Goal: Task Accomplishment & Management: Manage account settings

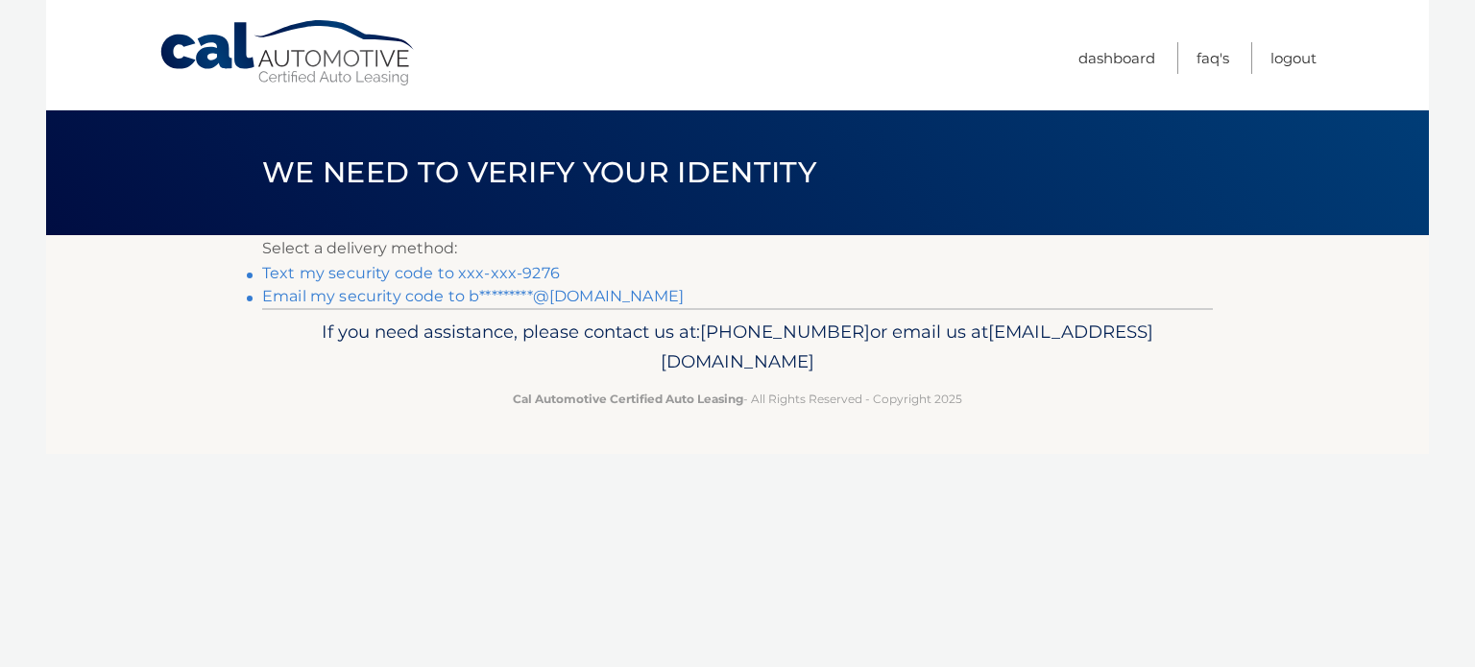
click at [288, 269] on link "Text my security code to xxx-xxx-9276" at bounding box center [411, 273] width 298 height 18
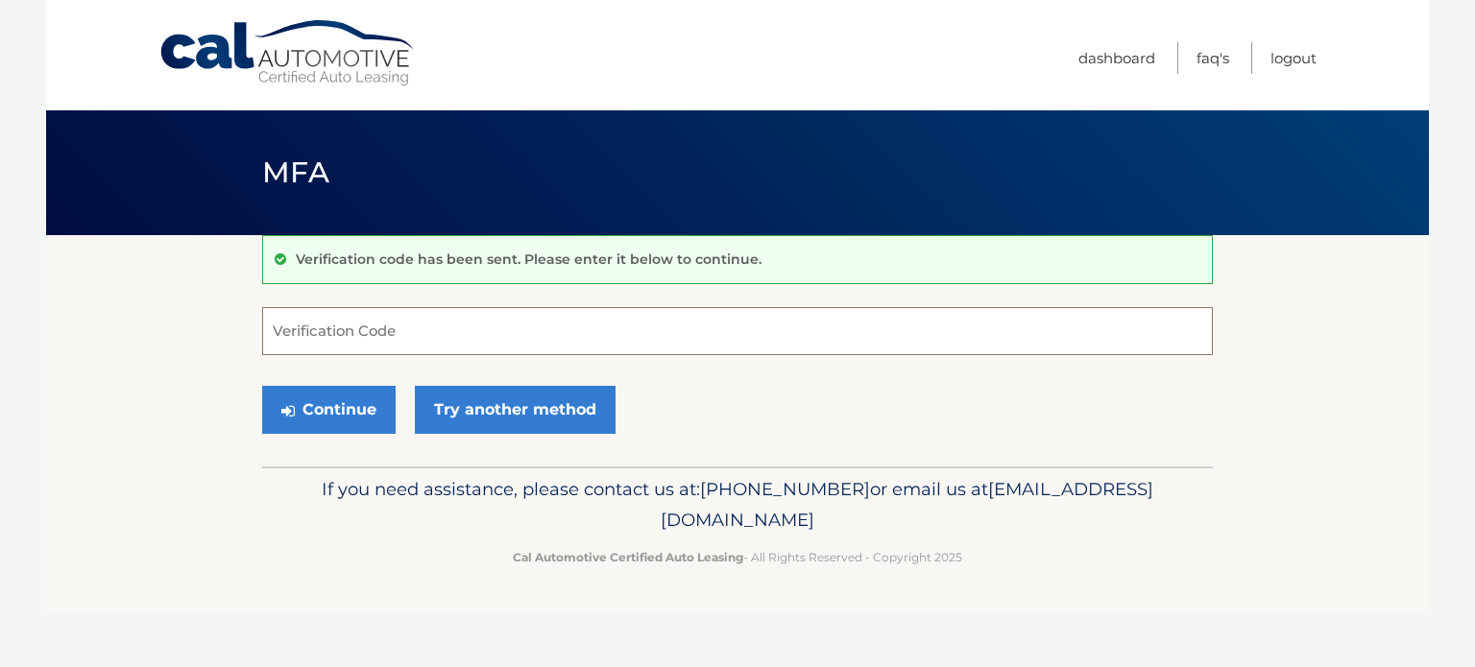
click at [350, 328] on input "Verification Code" at bounding box center [737, 331] width 950 height 48
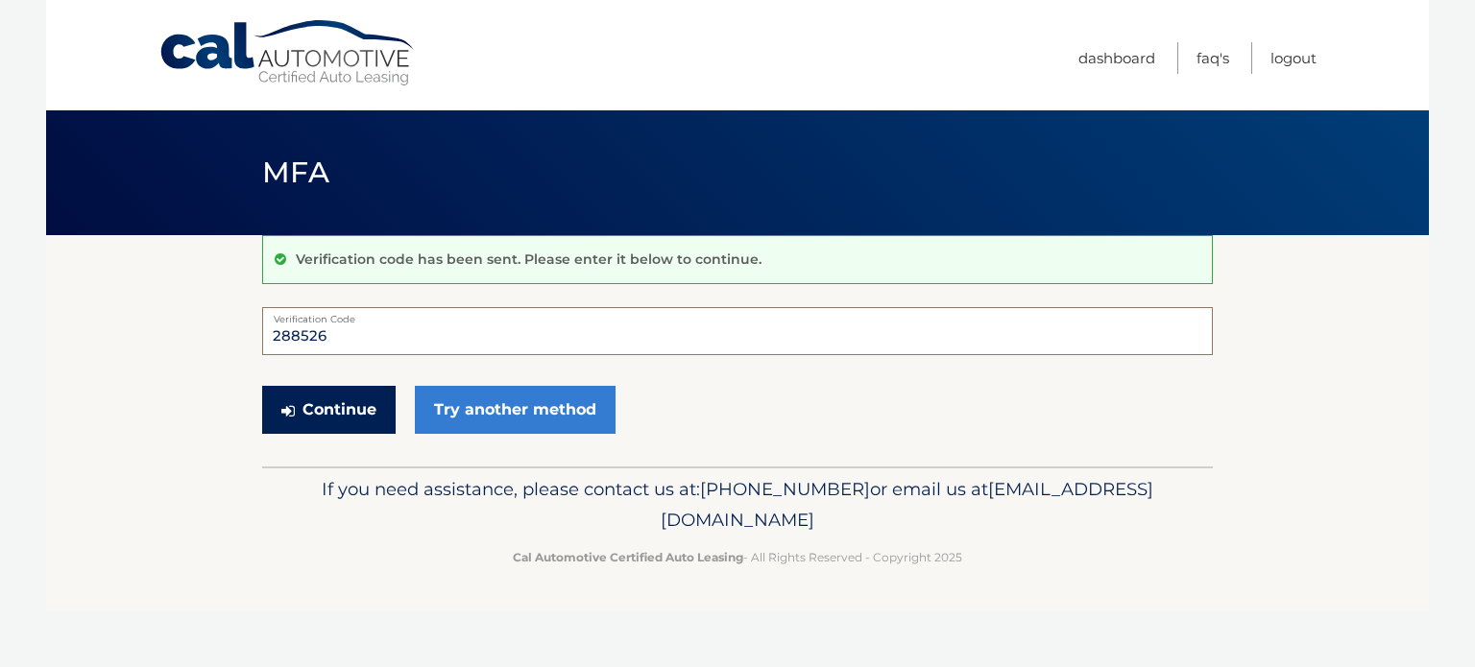
type input "288526"
click at [352, 408] on button "Continue" at bounding box center [328, 410] width 133 height 48
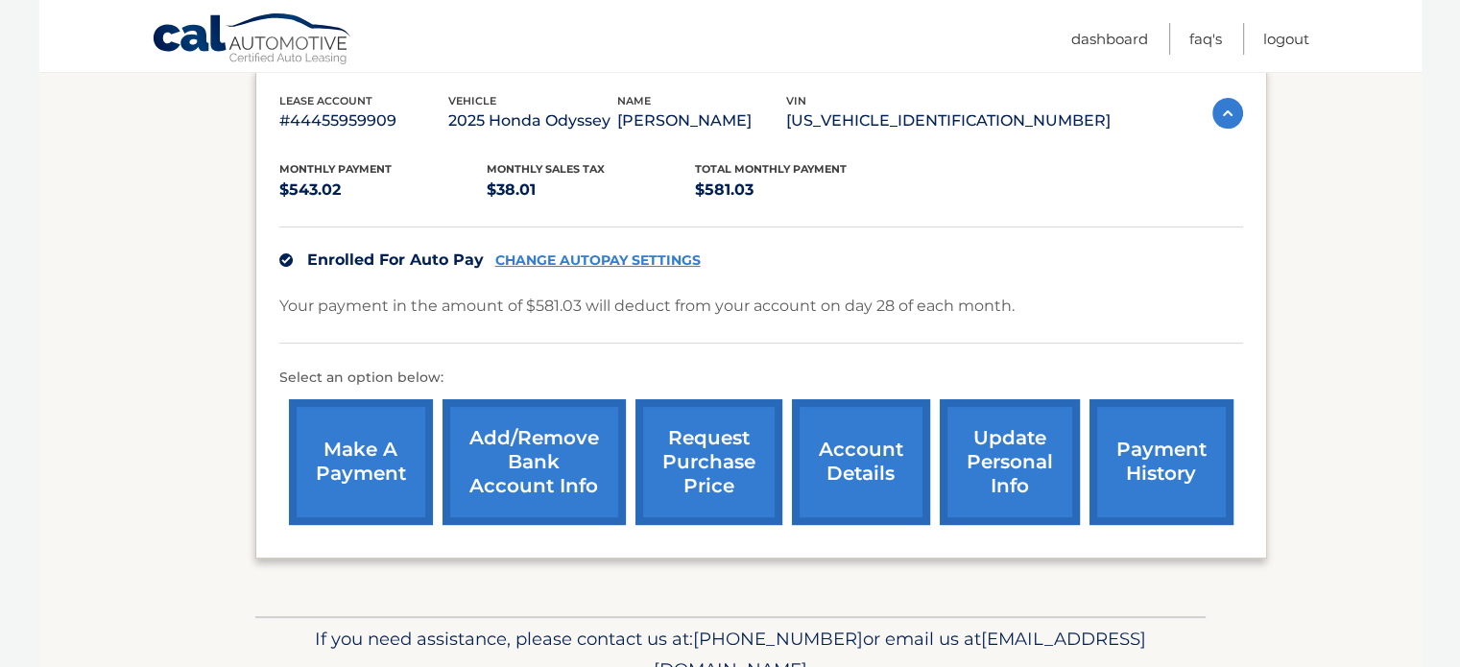
scroll to position [288, 0]
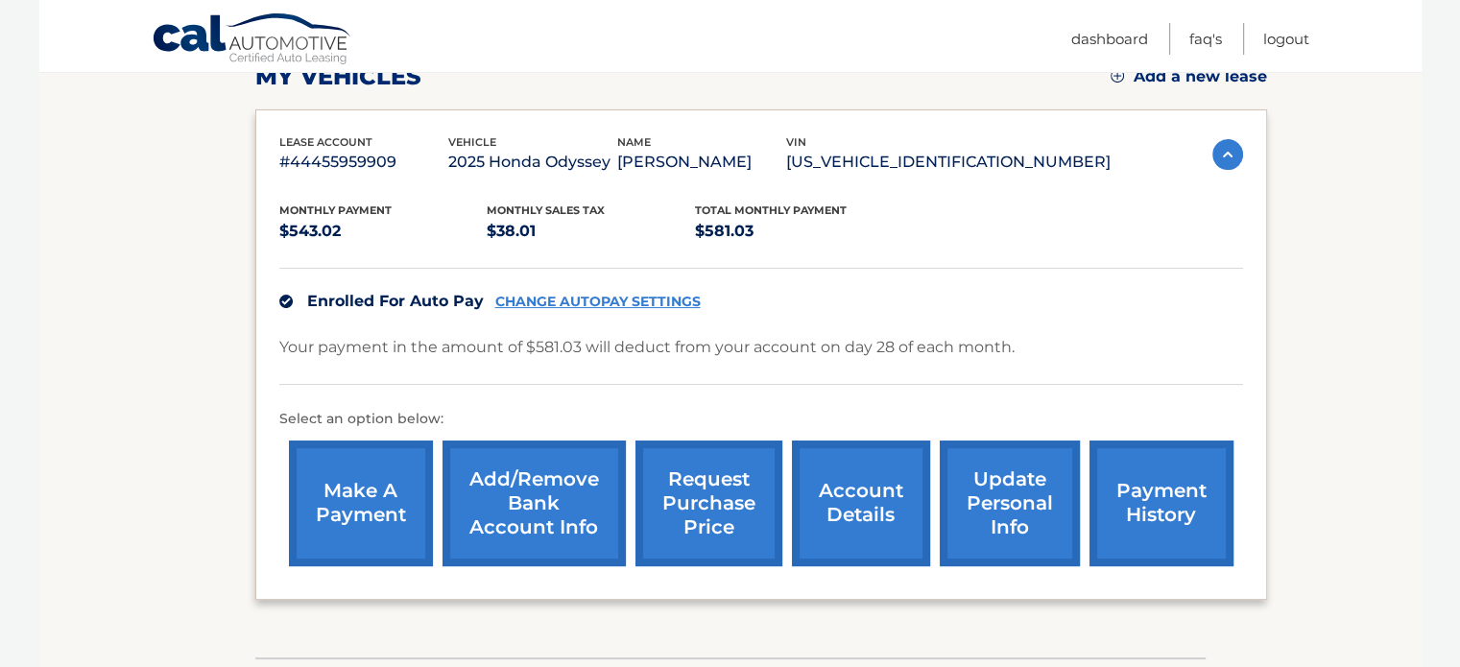
click at [866, 533] on link "account details" at bounding box center [861, 504] width 138 height 126
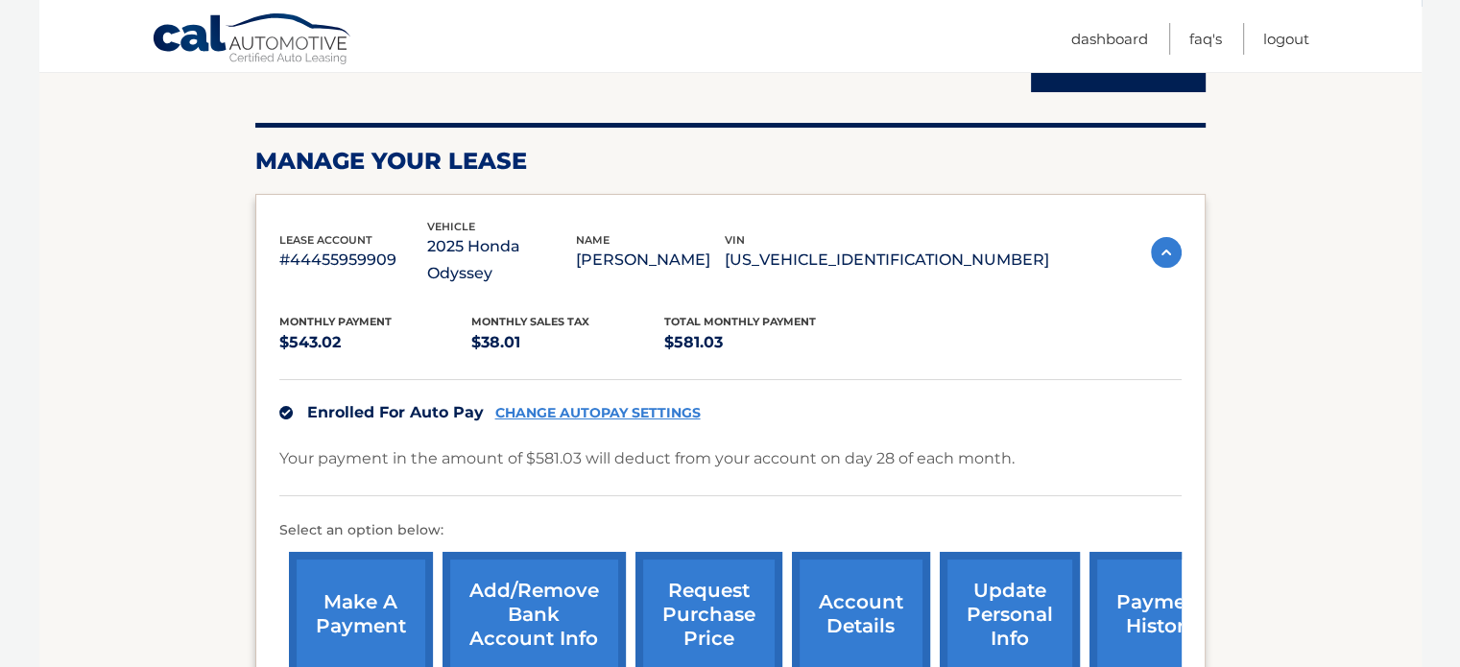
scroll to position [288, 0]
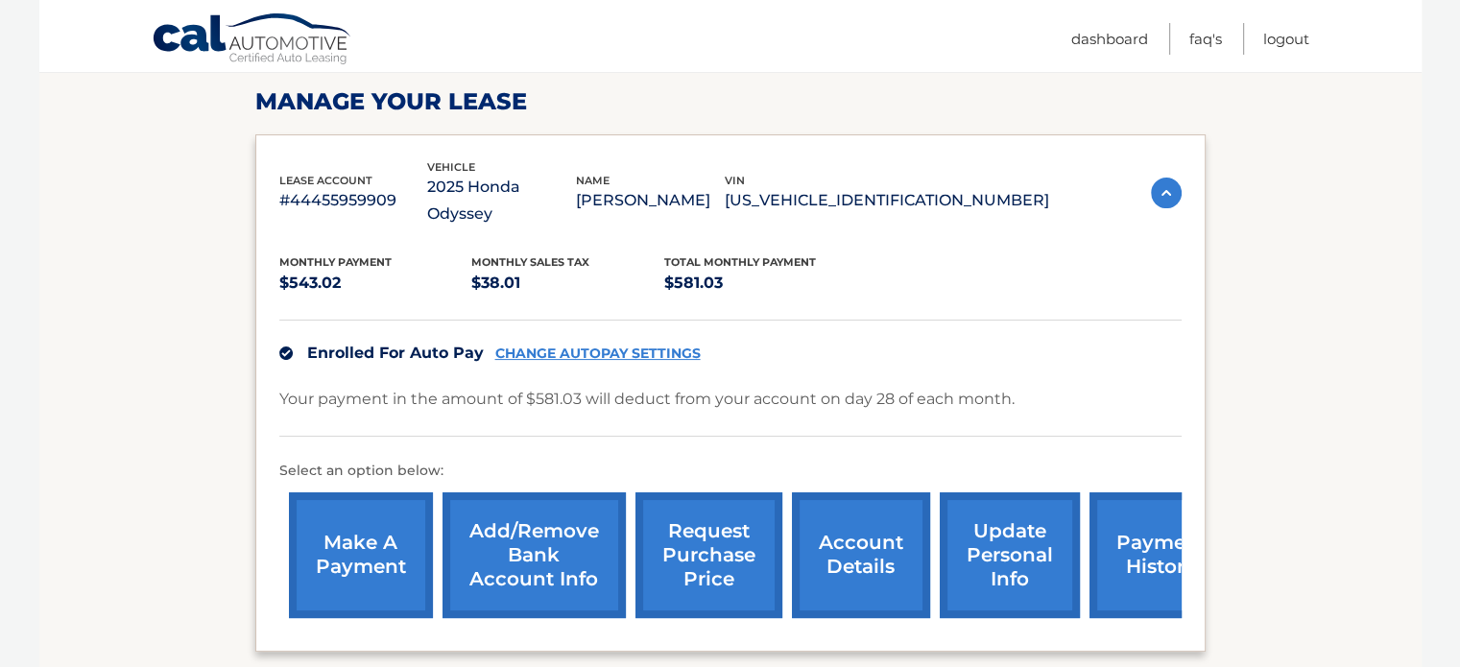
click at [1126, 571] on link "payment history" at bounding box center [1162, 556] width 144 height 126
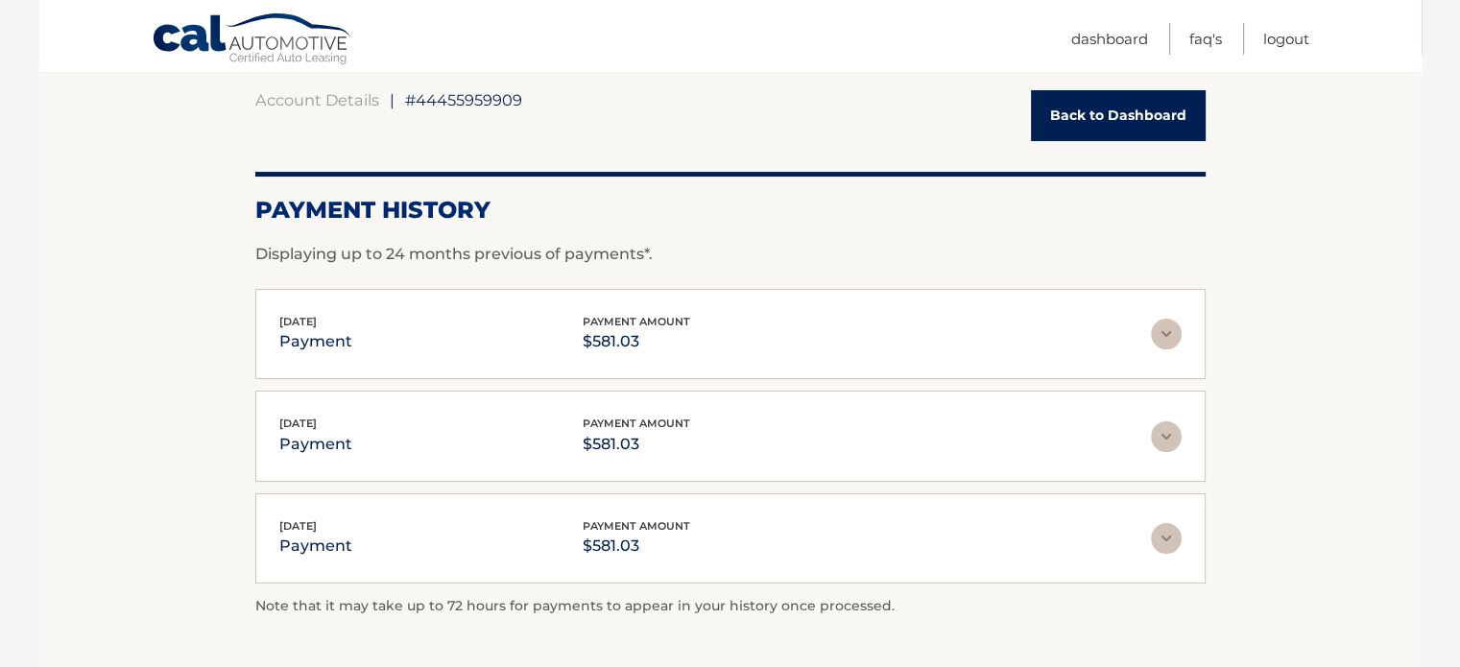
scroll to position [192, 0]
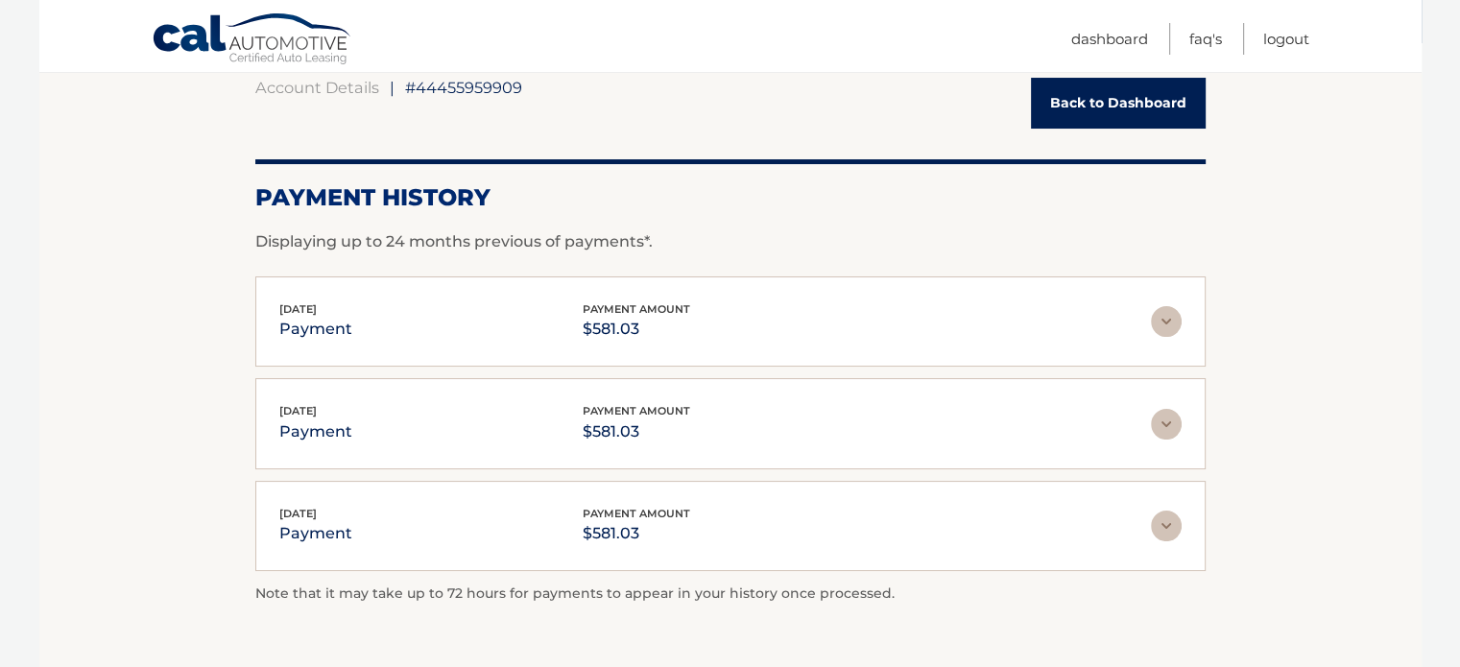
click at [1169, 523] on img at bounding box center [1166, 526] width 31 height 31
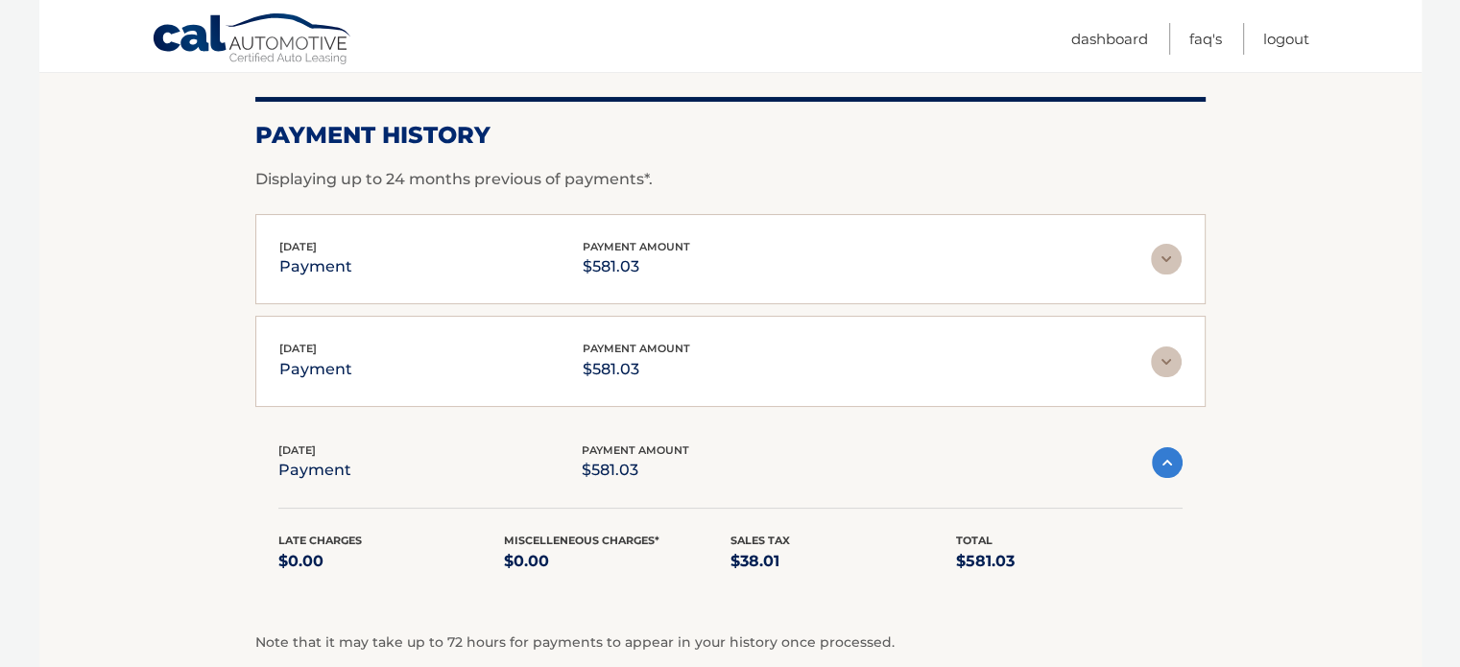
scroll to position [288, 0]
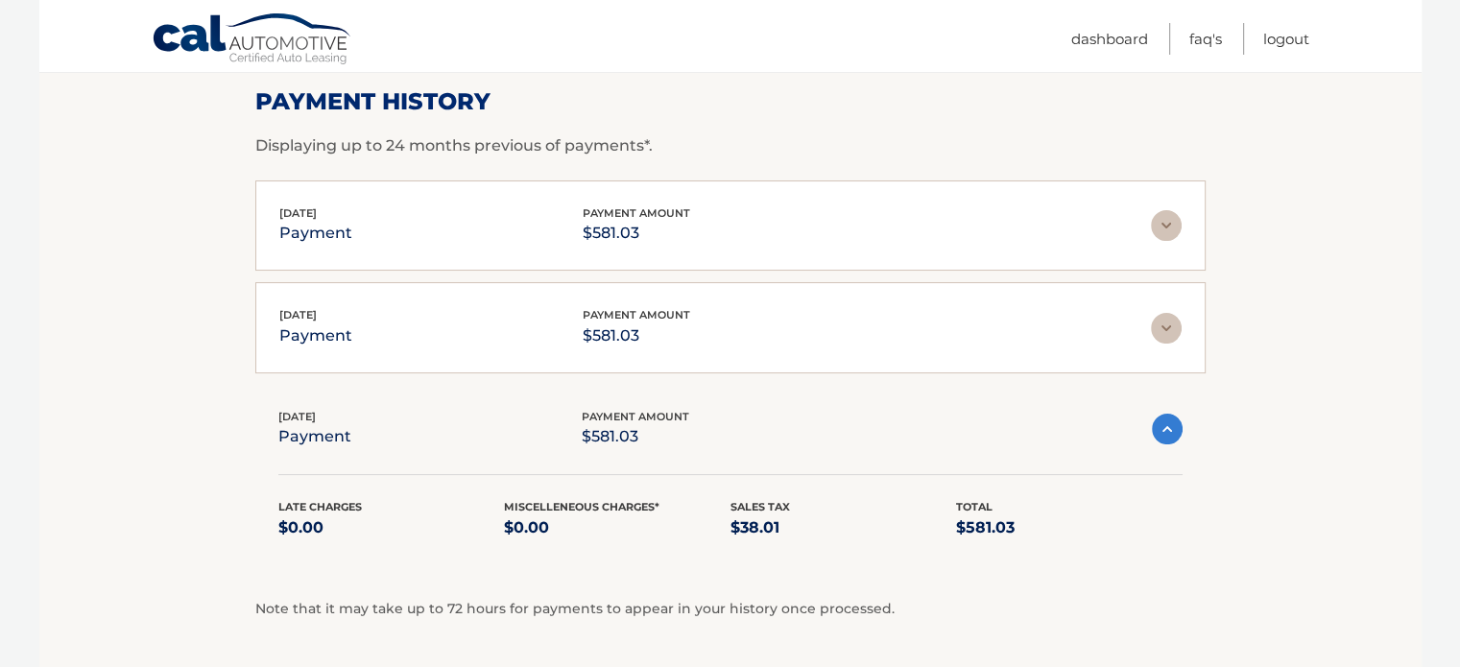
click at [1161, 326] on img at bounding box center [1166, 328] width 31 height 31
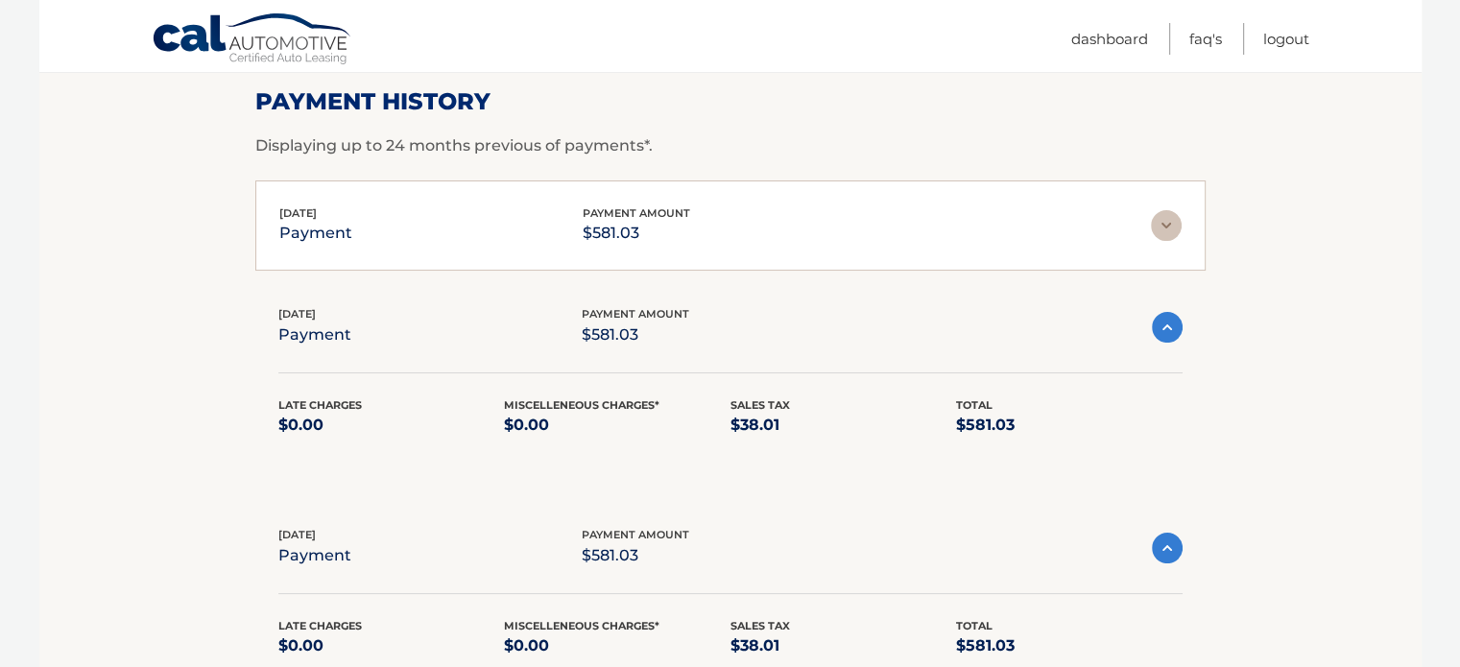
click at [1167, 218] on img at bounding box center [1166, 225] width 31 height 31
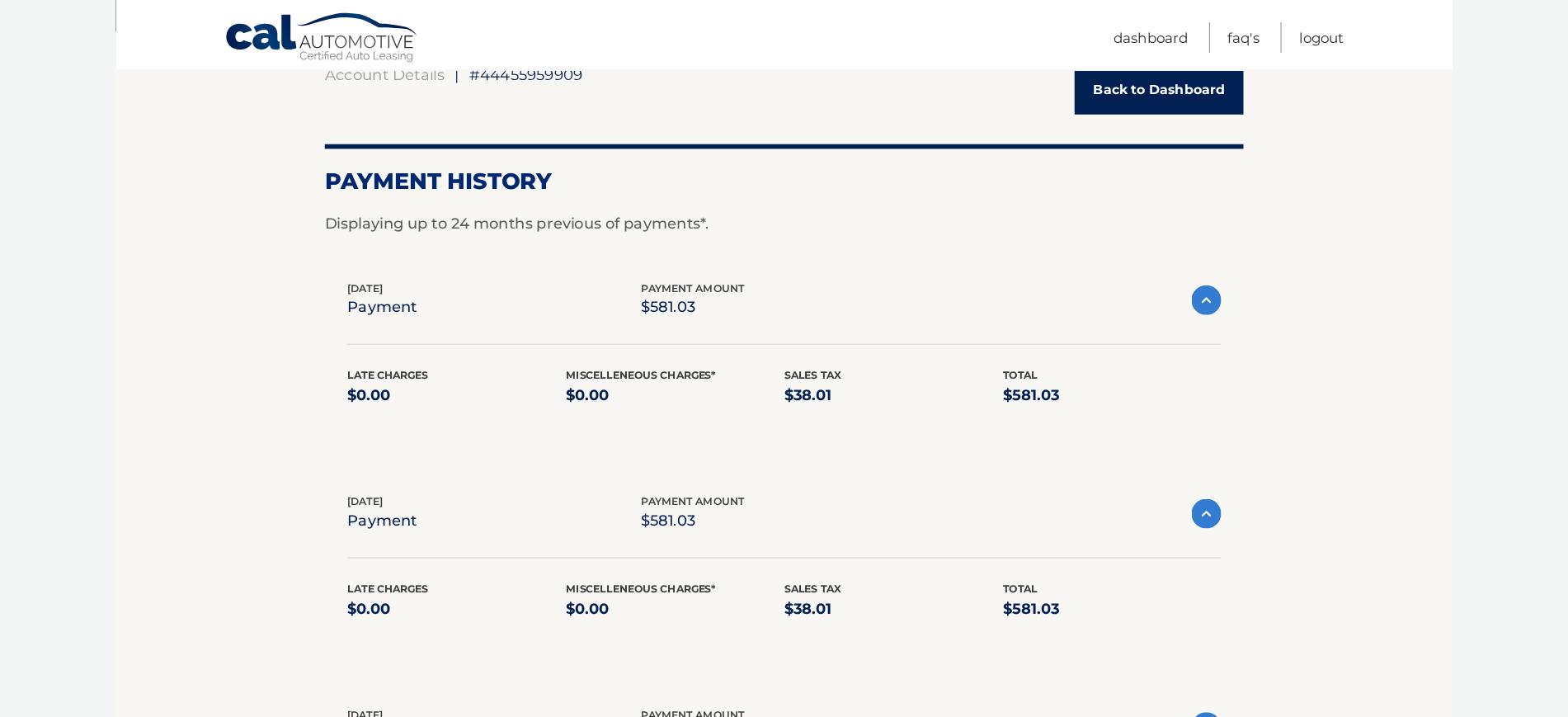
scroll to position [175, 0]
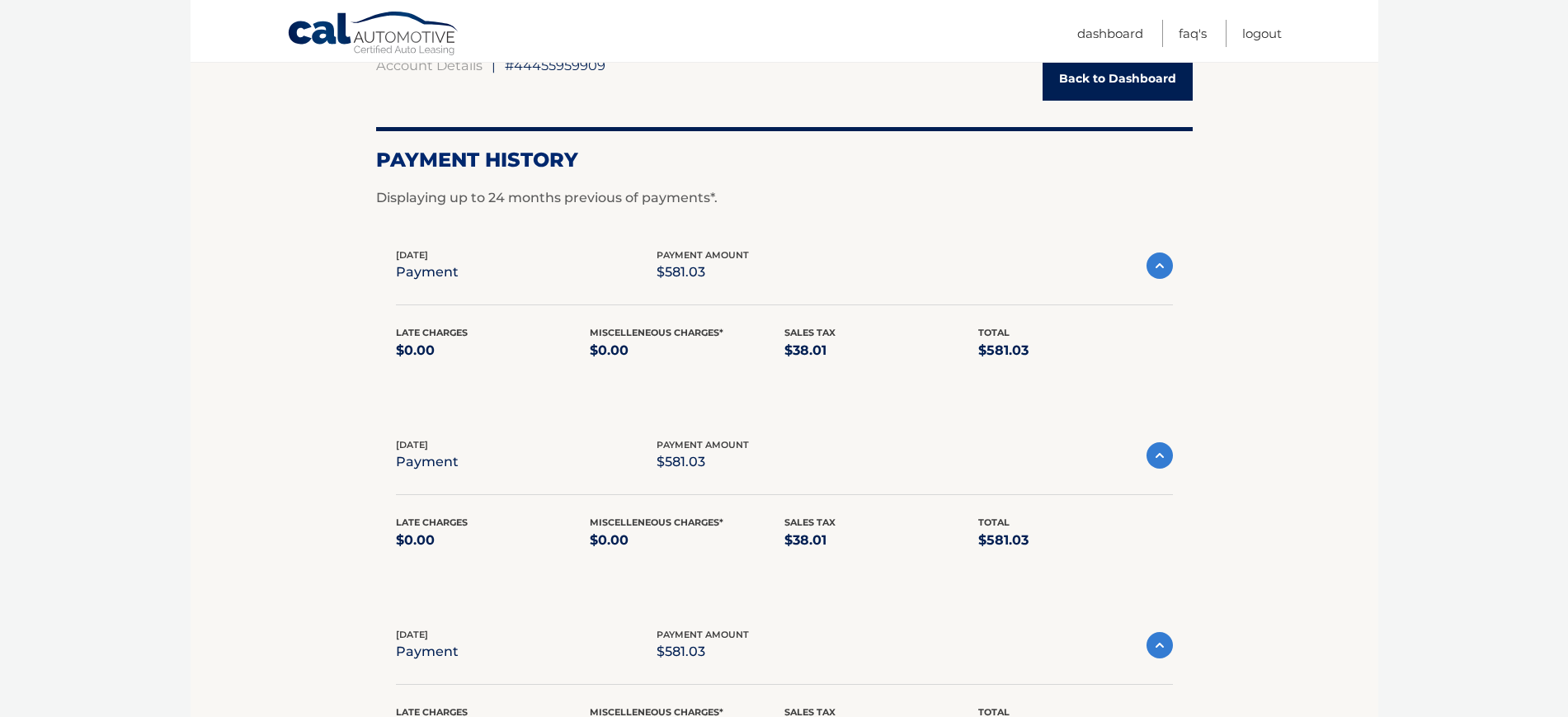
drag, startPoint x: 1142, startPoint y: 5, endPoint x: 208, endPoint y: 335, distance: 990.6
click at [208, 335] on section "Account Details | #44455959909 Back to Dashboard Payment History Displaying up …" at bounding box center [784, 445] width 1187 height 836
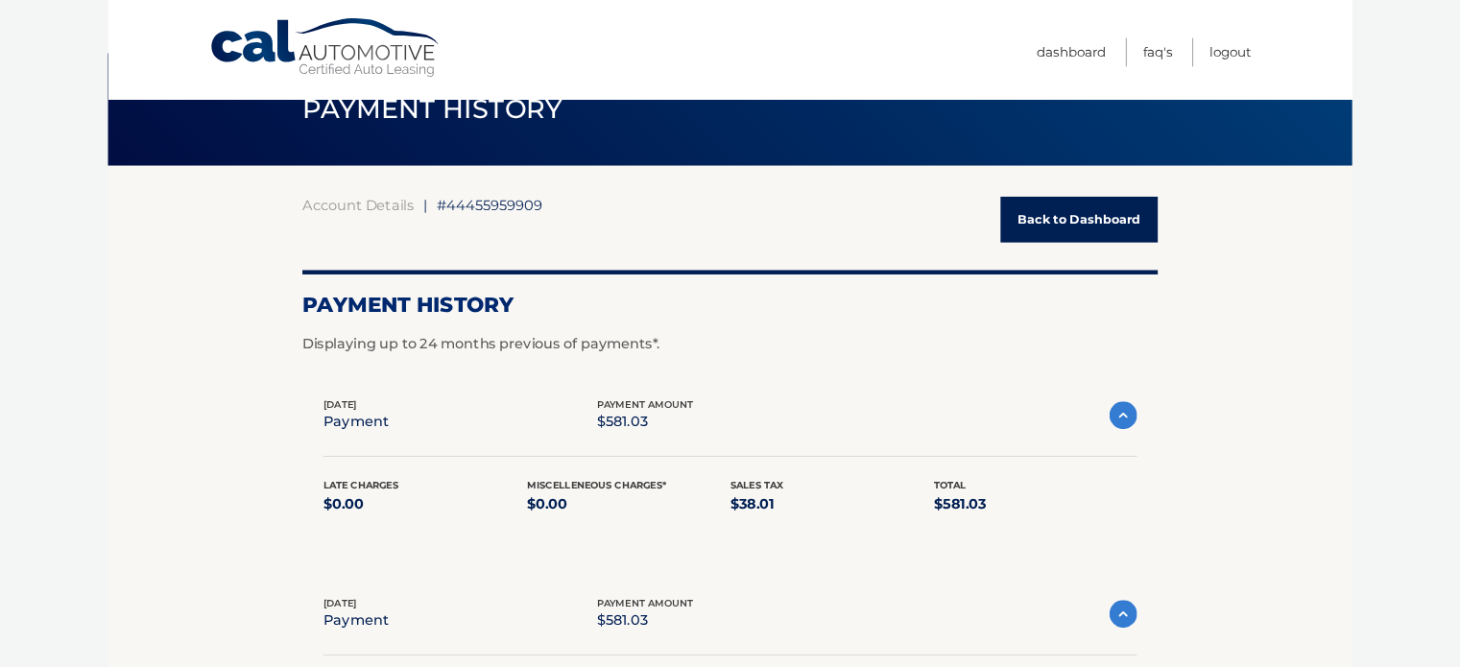
scroll to position [51, 0]
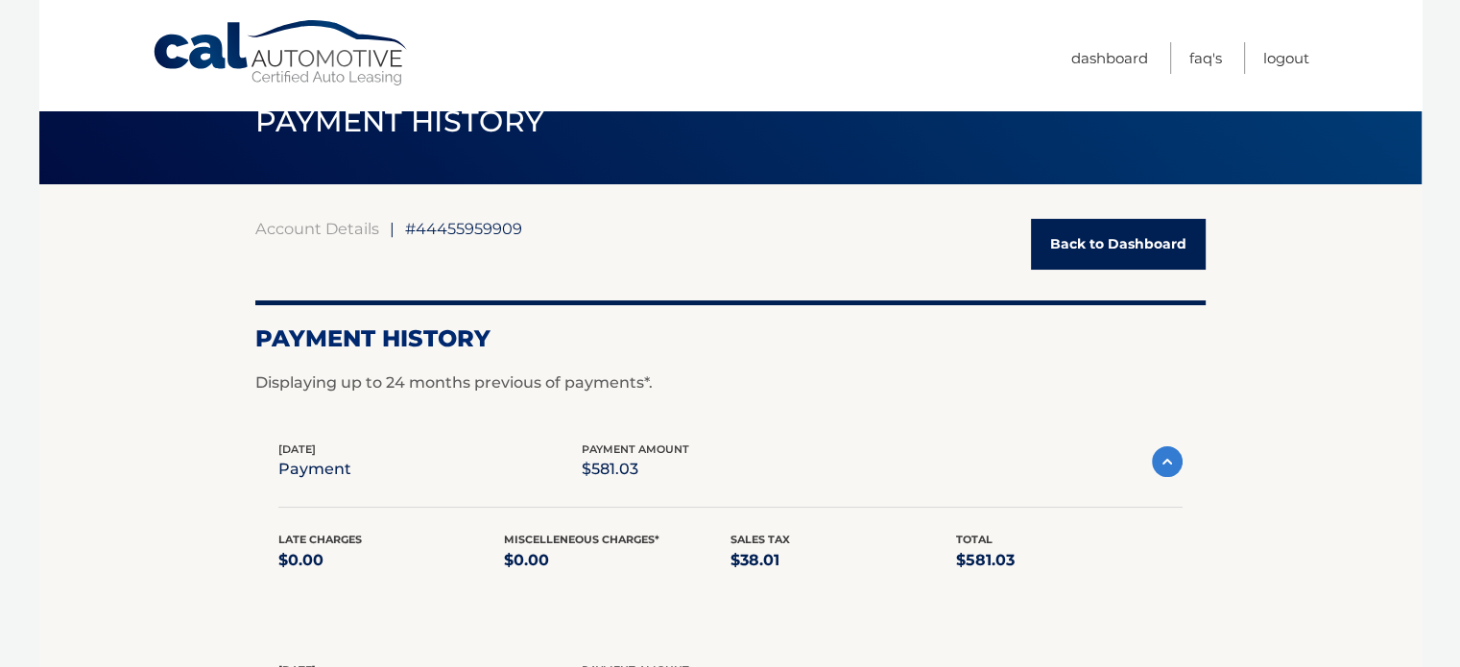
drag, startPoint x: 1749, startPoint y: 9, endPoint x: 832, endPoint y: 33, distance: 917.2
click at [832, 33] on nav "Menu Dashboard FAQ's Logout" at bounding box center [867, 55] width 883 height 110
click at [1087, 57] on link "Dashboard" at bounding box center [1109, 58] width 77 height 32
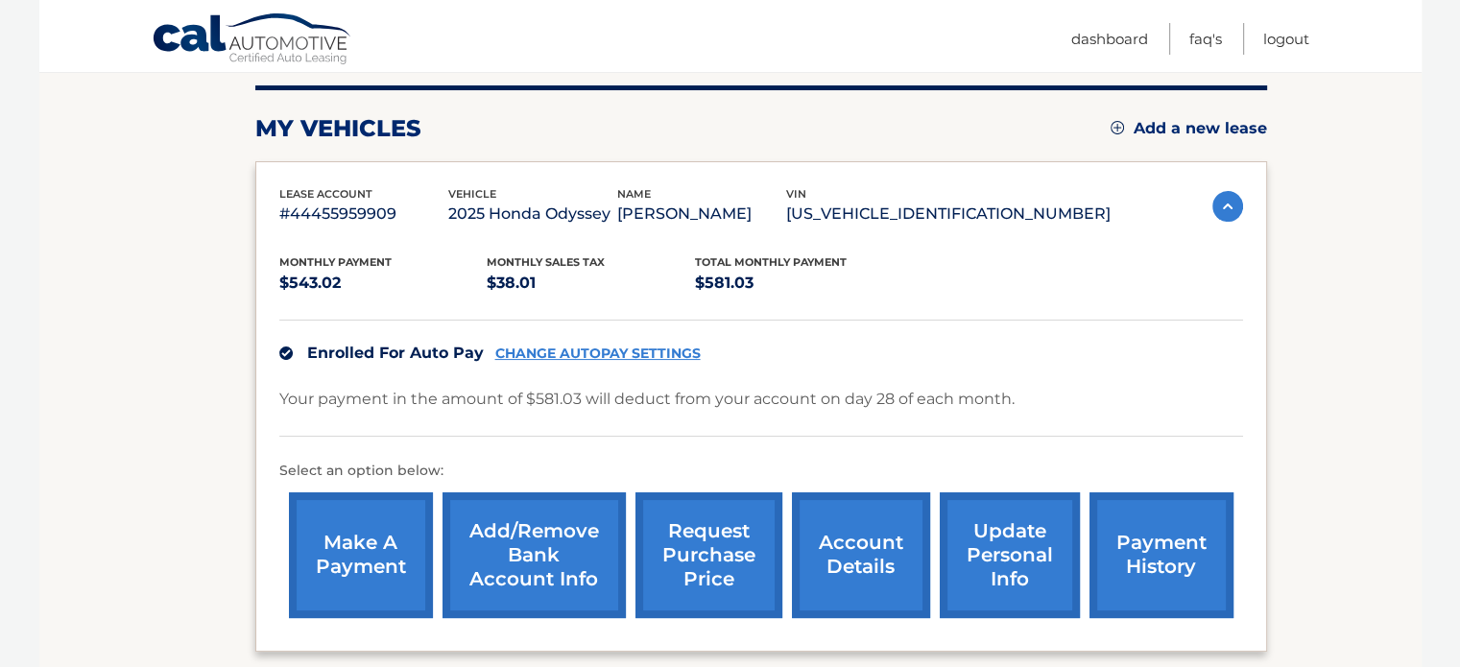
scroll to position [288, 0]
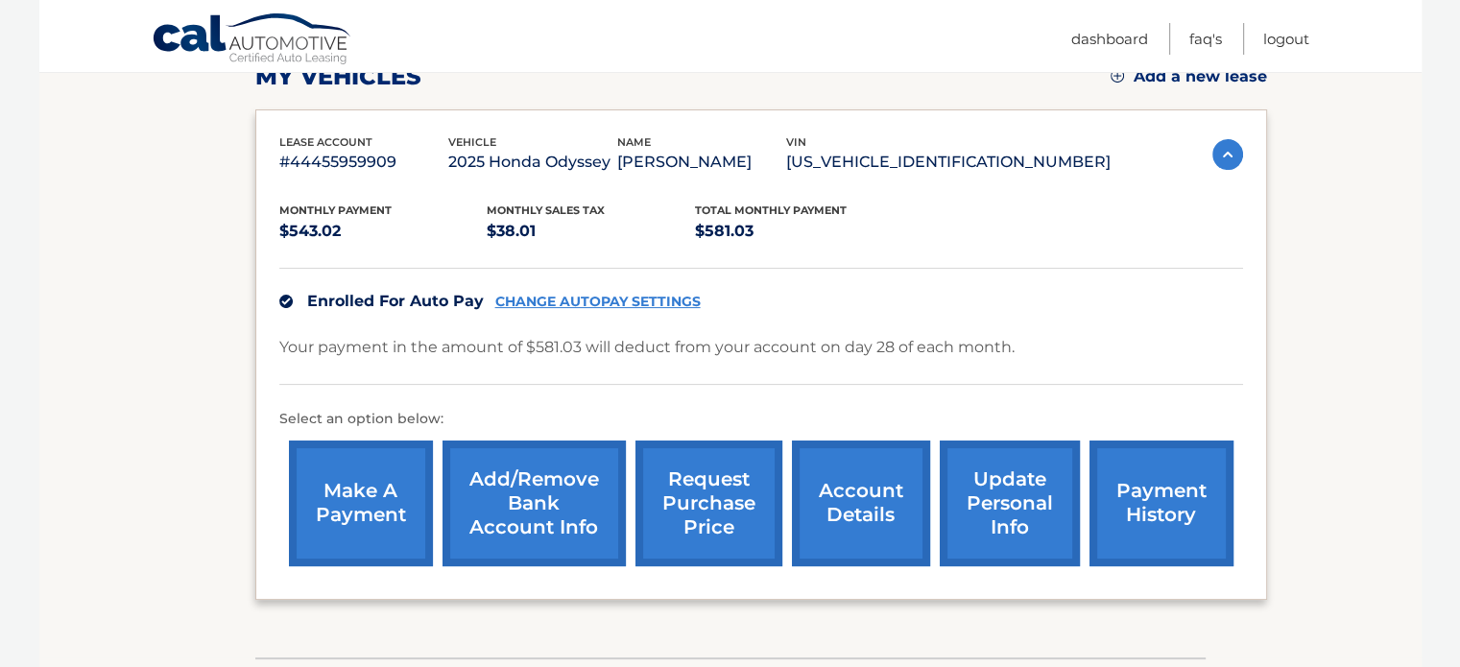
click at [1148, 551] on link "payment history" at bounding box center [1162, 504] width 144 height 126
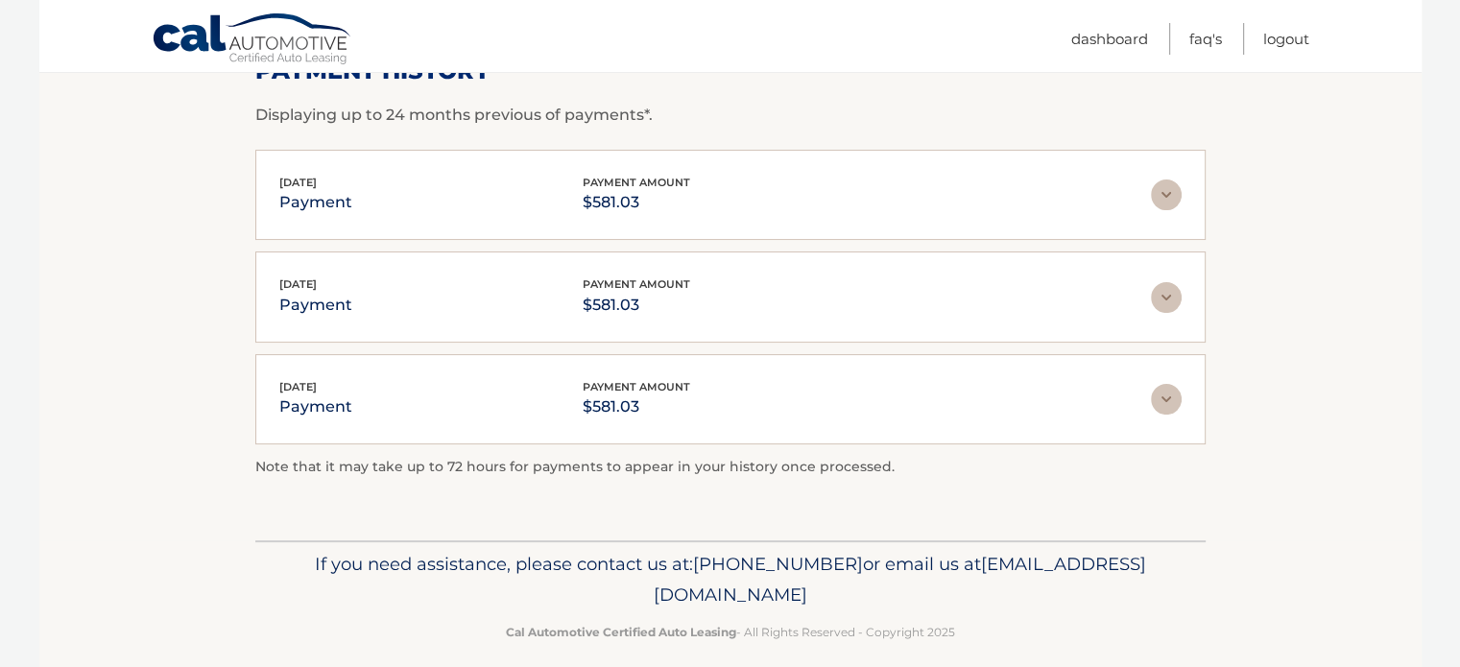
scroll to position [334, 0]
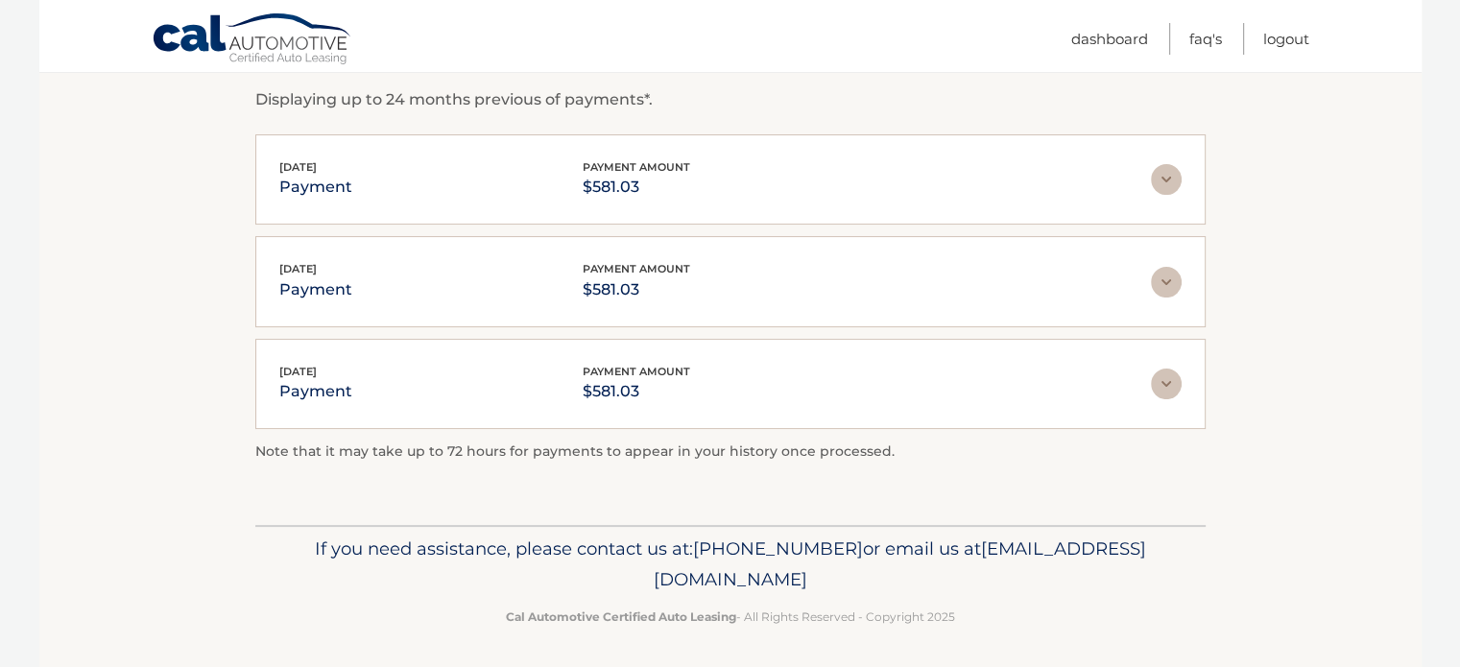
click at [1158, 281] on img at bounding box center [1166, 282] width 31 height 31
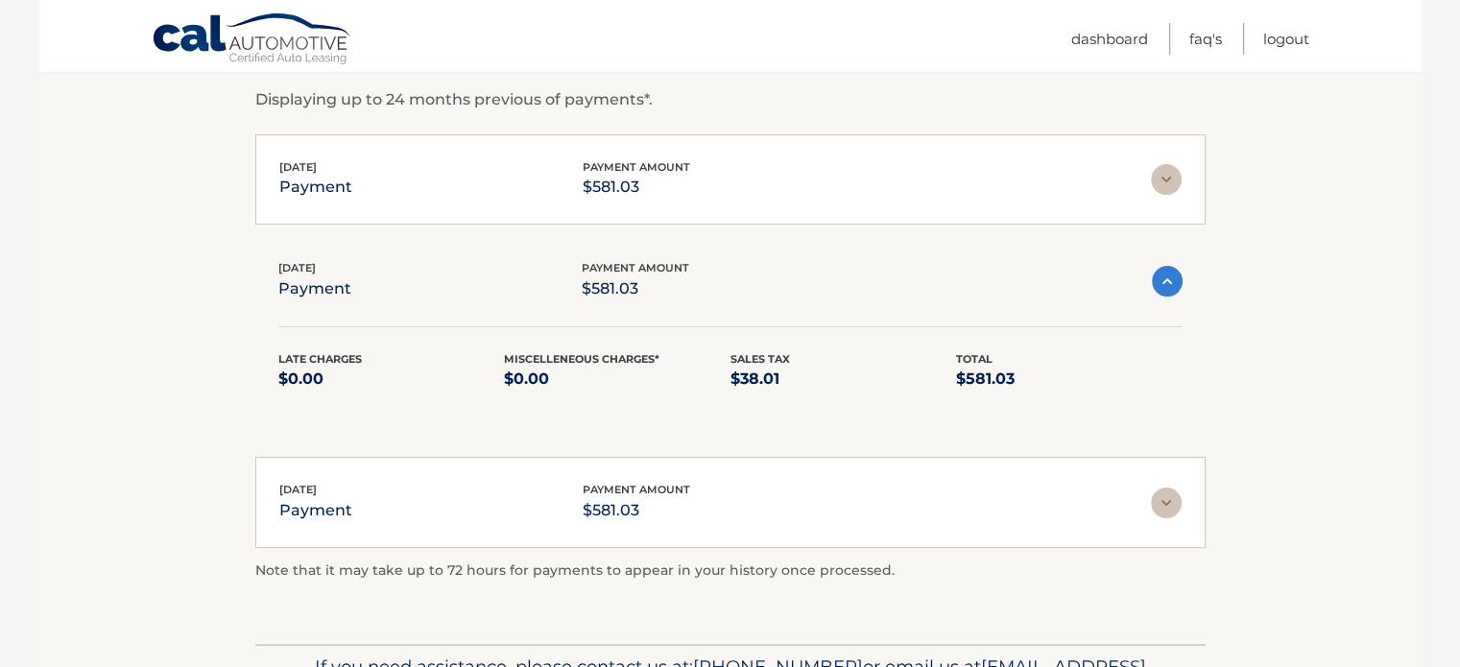
click at [1165, 279] on img at bounding box center [1167, 281] width 31 height 31
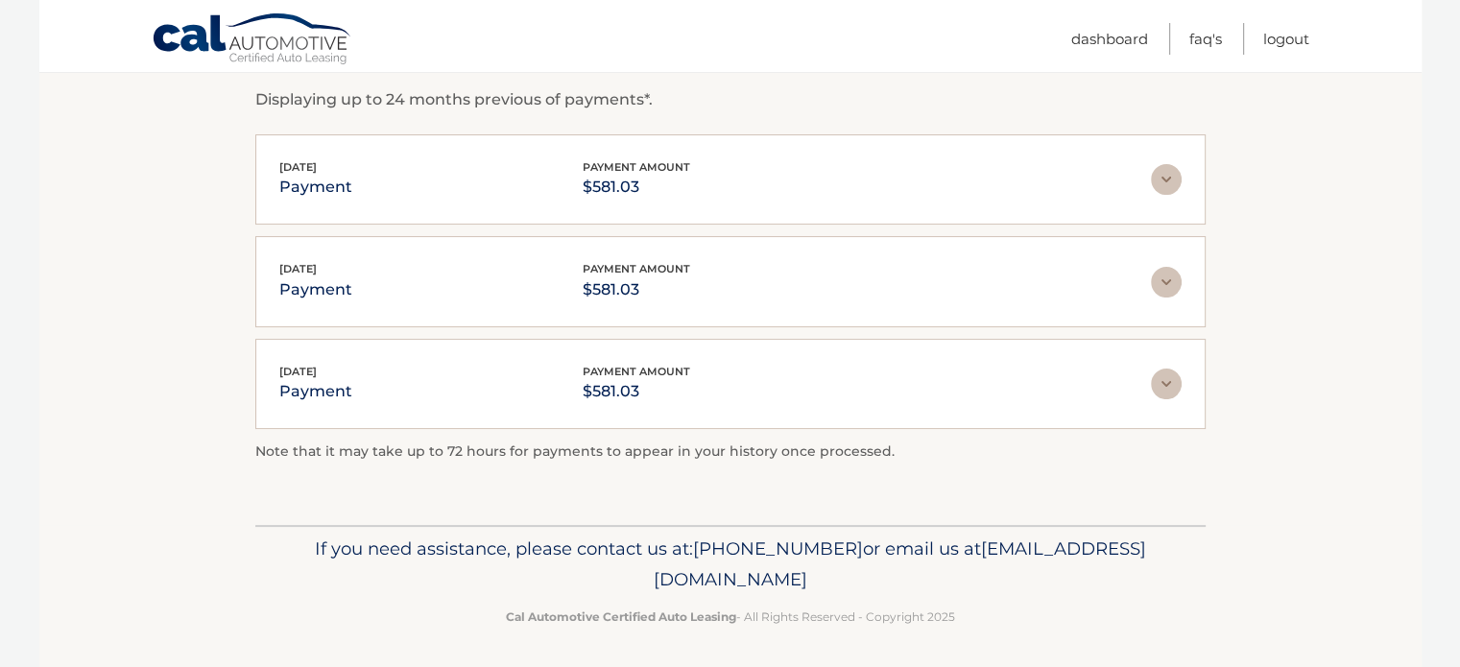
click at [1162, 277] on img at bounding box center [1166, 282] width 31 height 31
